Goal: Answer question/provide support

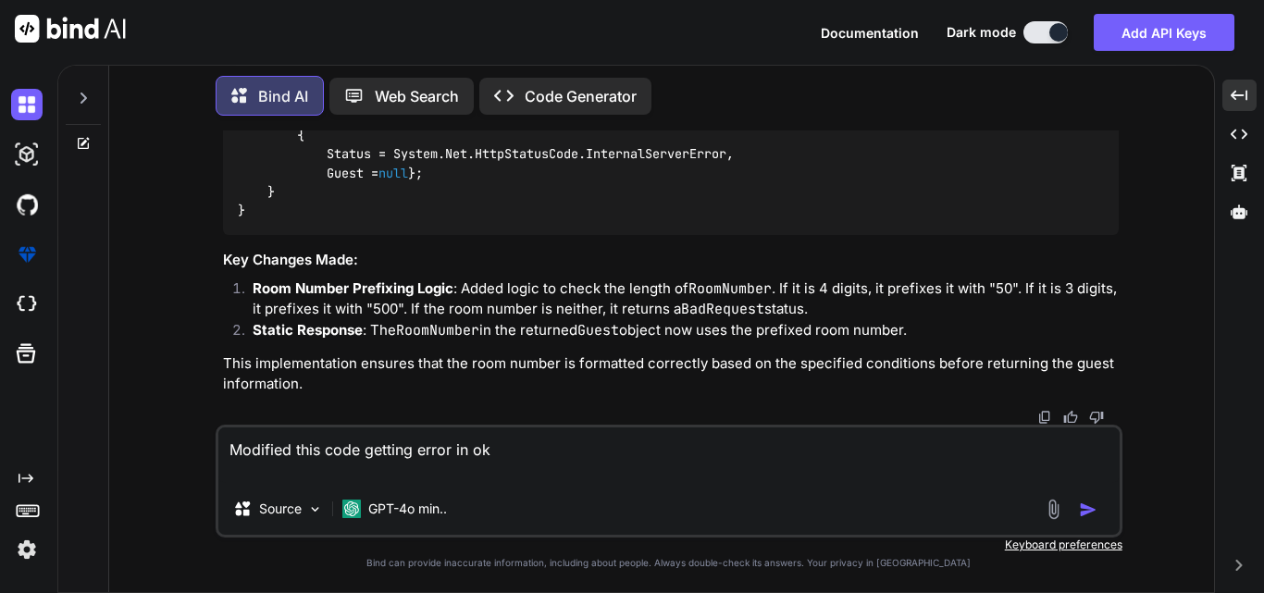
paste textarea "The name 'Ok' does not exist in the current context"
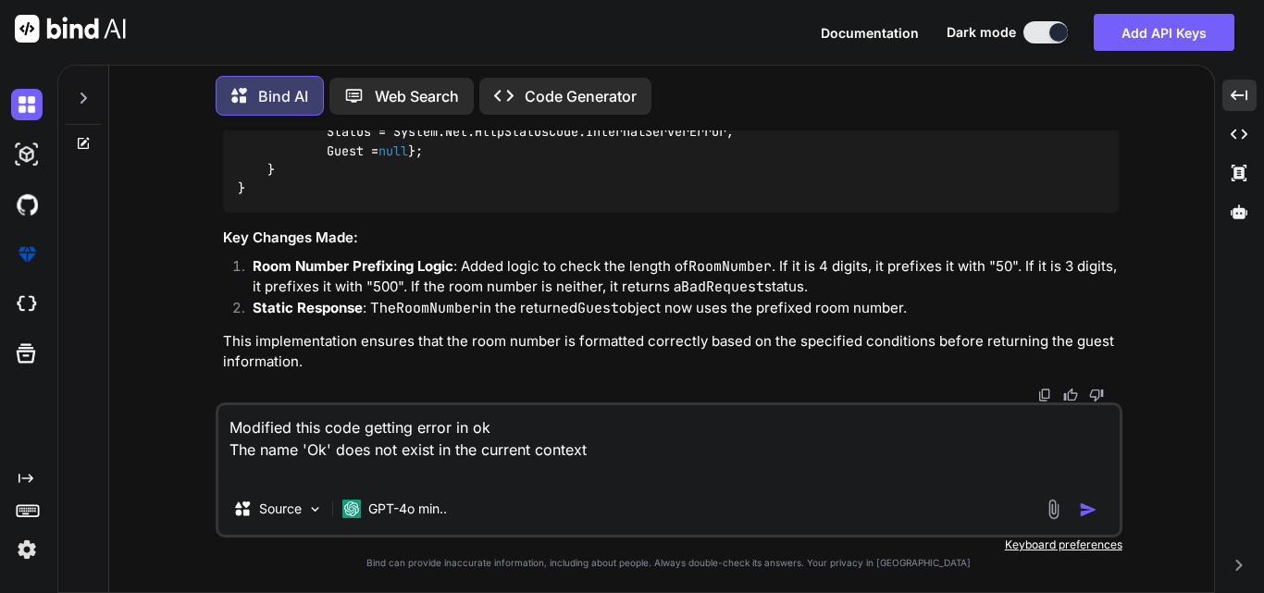
paste textarea "The name 'Unauthorized' does not exist in the current context"
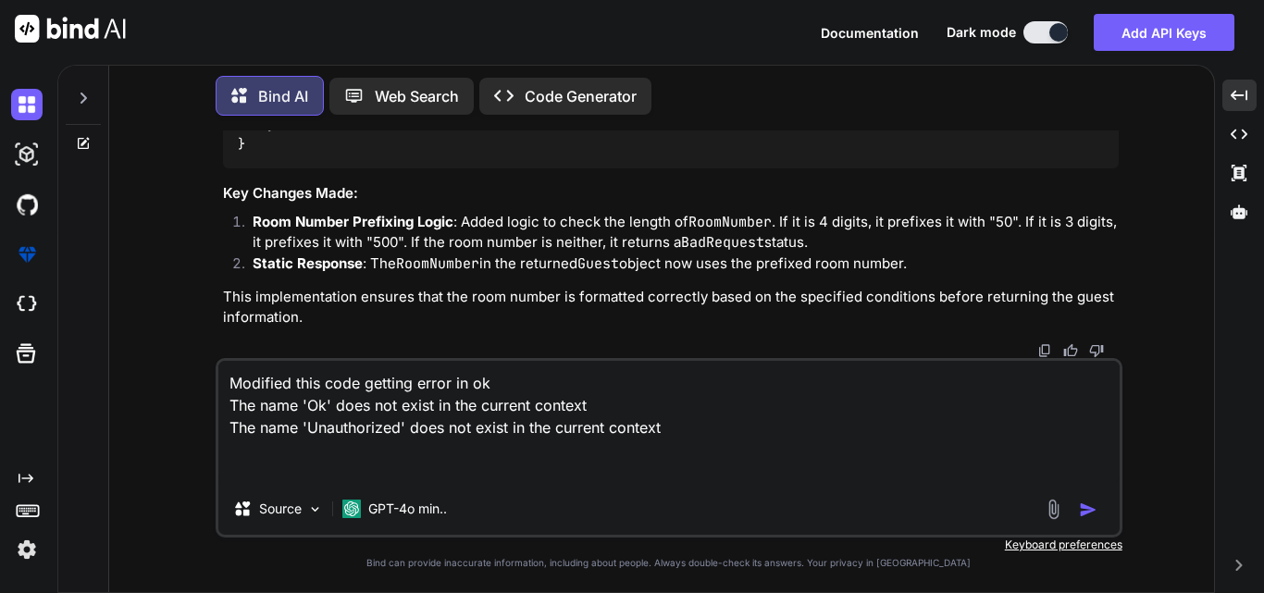
paste textarea "public IActionResult GetToken([FromBody] TokenRequest request) { var clientId =…"
type textarea "Modified this code getting error in ok The name 'Ok' does not exist in the curr…"
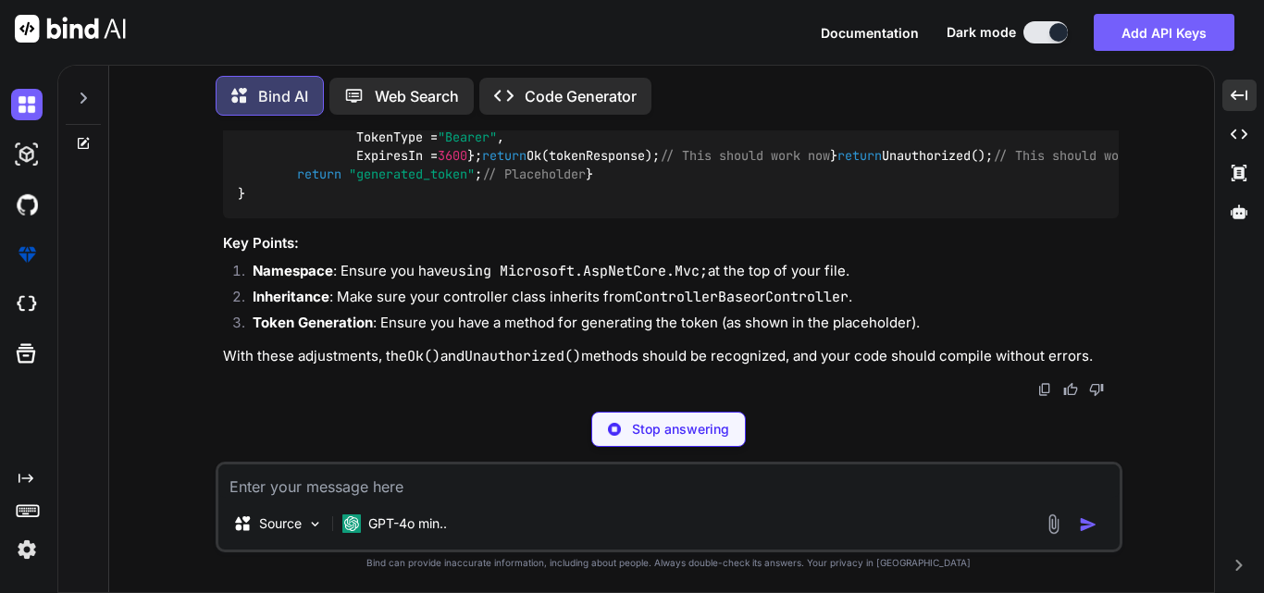
scroll to position [4837, 0]
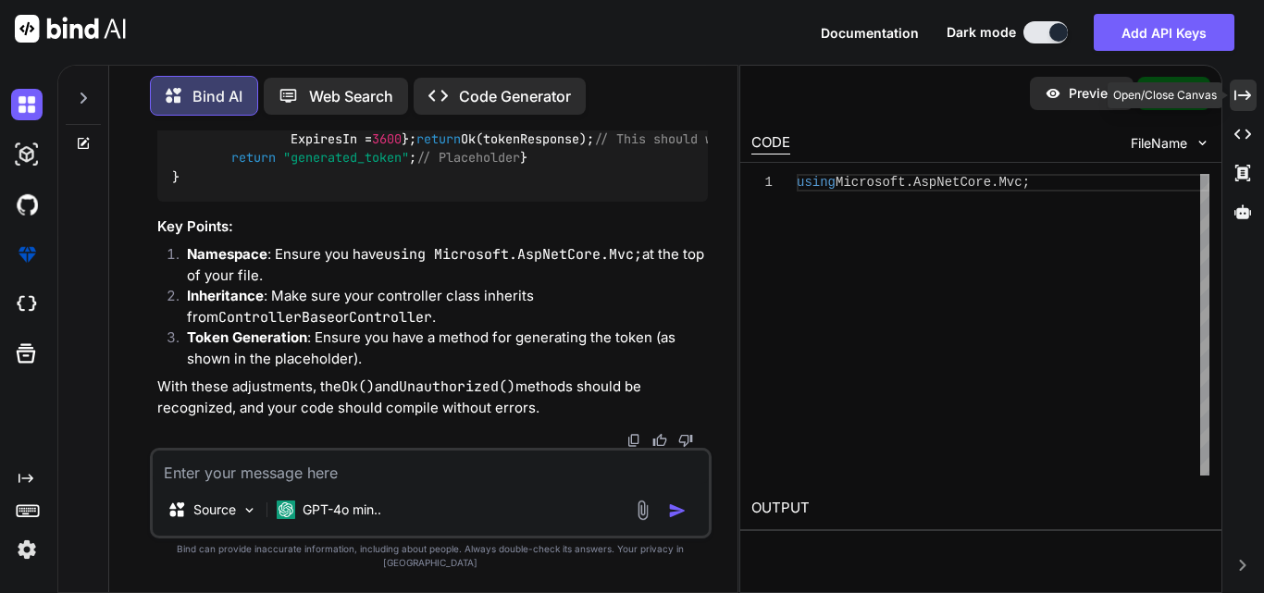
click at [1245, 84] on div "Created with Pixso." at bounding box center [1243, 95] width 27 height 31
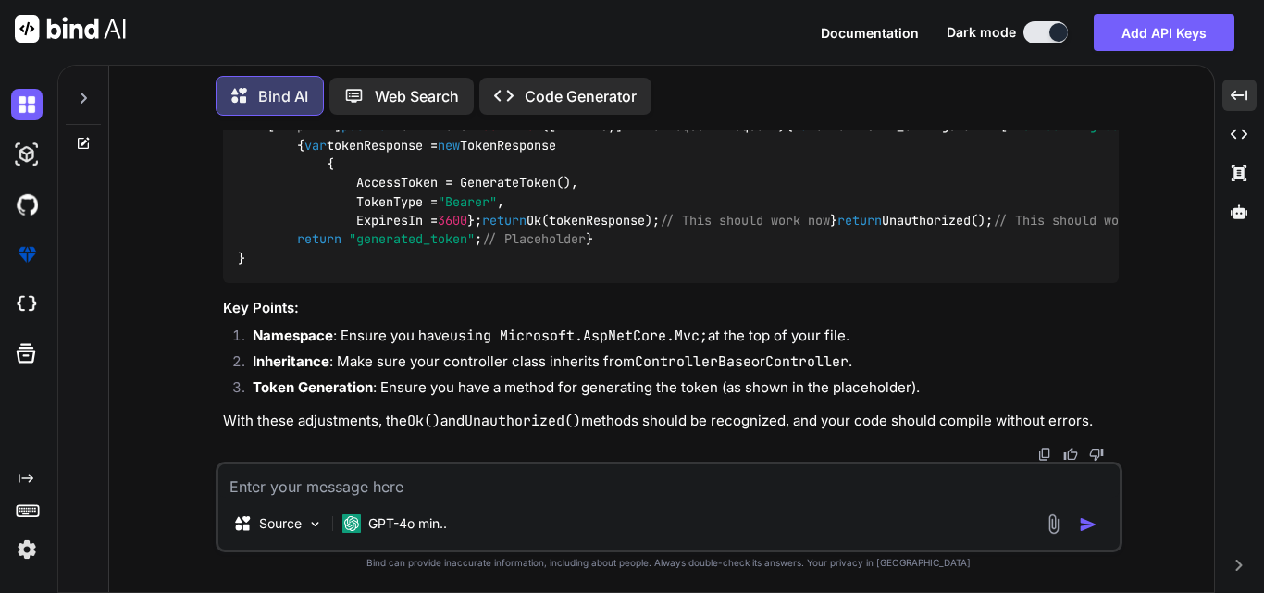
scroll to position [3778, 0]
drag, startPoint x: 239, startPoint y: 262, endPoint x: 591, endPoint y: 245, distance: 352.9
click at [591, 245] on div "using Microsoft.AspNetCore.Mvc; public class YourController : ControllerBase //…" at bounding box center [671, 155] width 896 height 256
copy code "using Microsoft.AspNetCore.Mvc;"
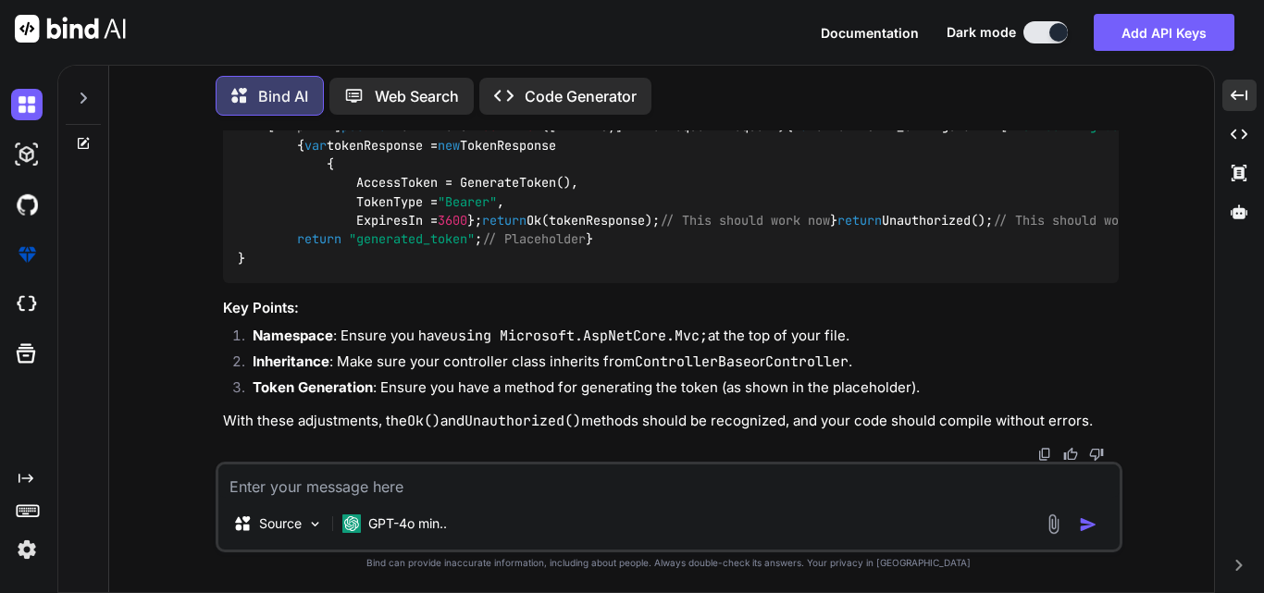
drag, startPoint x: 262, startPoint y: 186, endPoint x: 315, endPoint y: 185, distance: 52.7
click at [315, 185] on div "using Microsoft.AspNetCore.Mvc; public class YourController : ControllerBase //…" at bounding box center [671, 155] width 896 height 256
copy code "[ HttpPost ] public IActionResult GetToken ( [FromBody] TokenRequest request ) …"
